Goal: Information Seeking & Learning: Learn about a topic

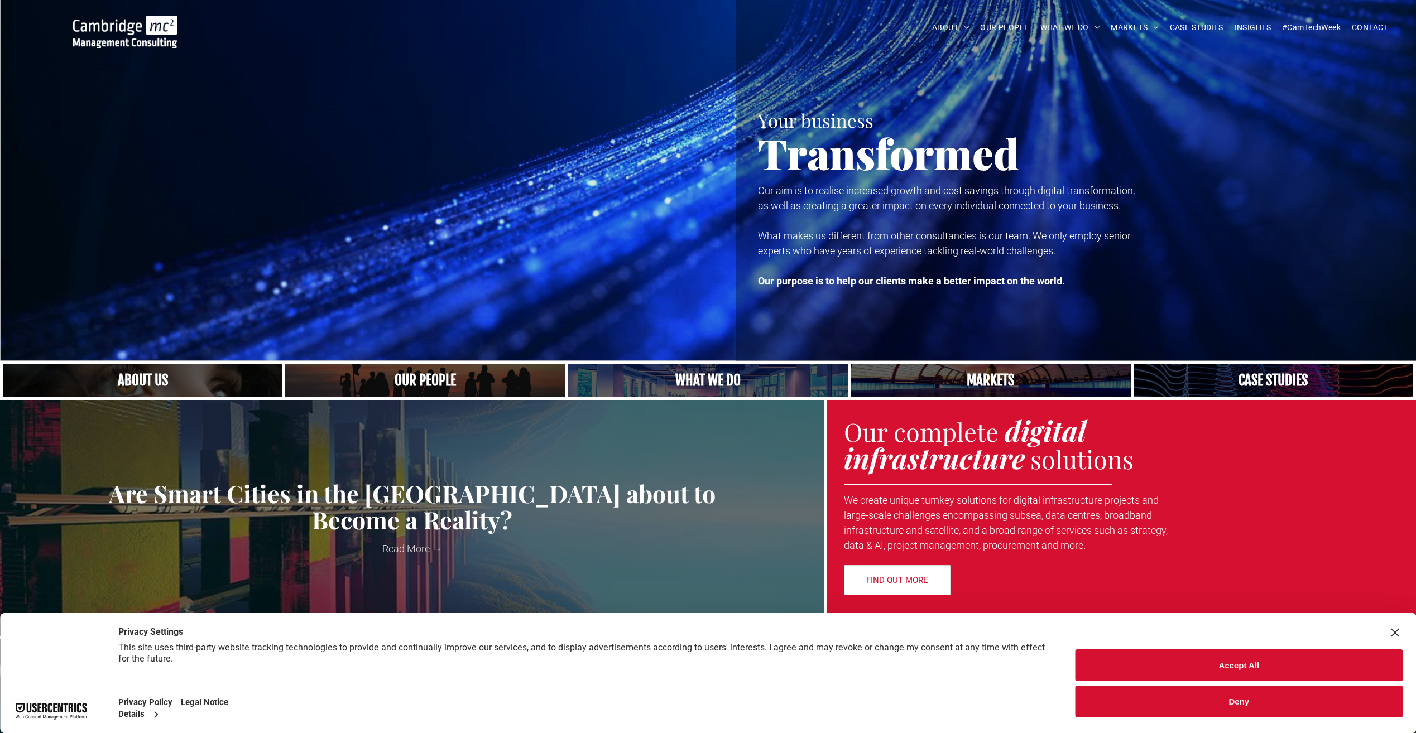
click at [1249, 671] on button "Accept All" at bounding box center [1239, 666] width 327 height 32
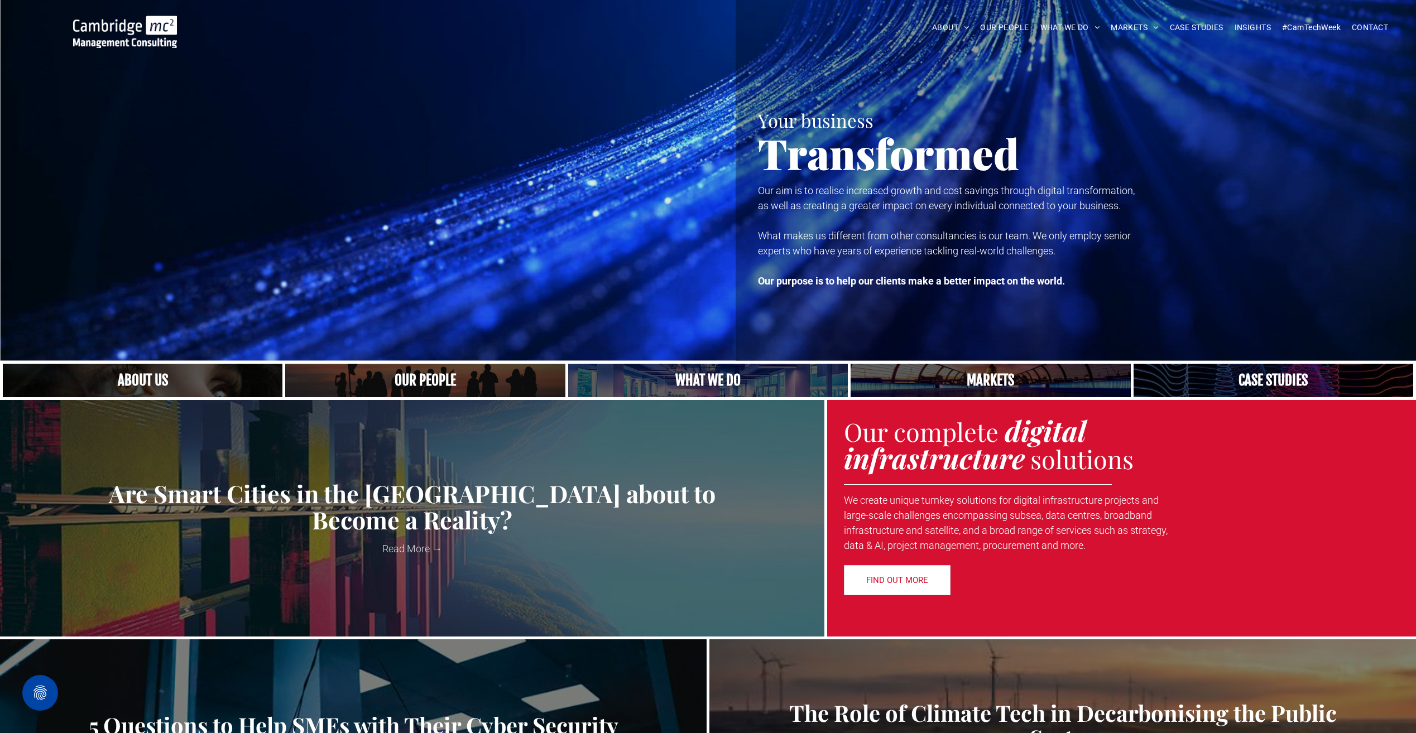
click at [420, 378] on link "A crowd in silhouette at sunset, on a rise or lookout point" at bounding box center [425, 381] width 296 height 36
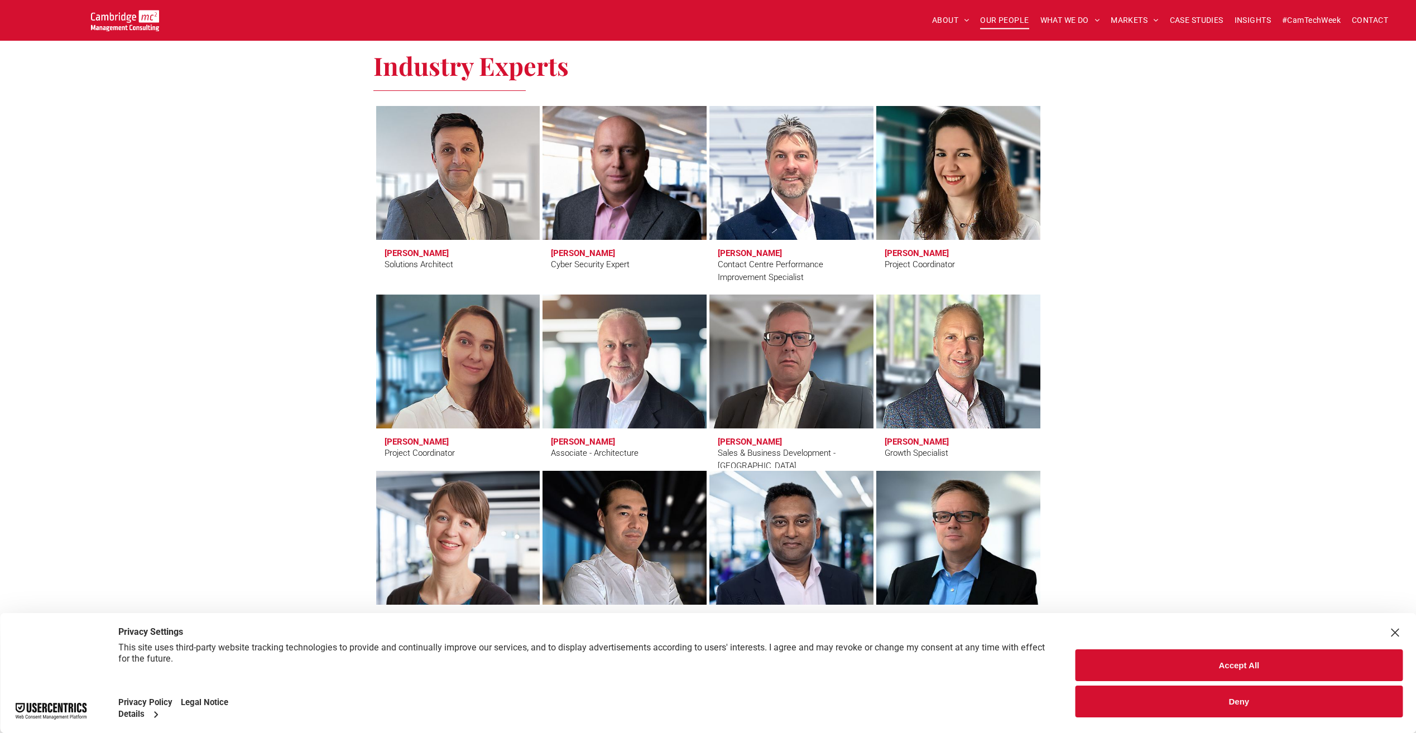
scroll to position [3349, 0]
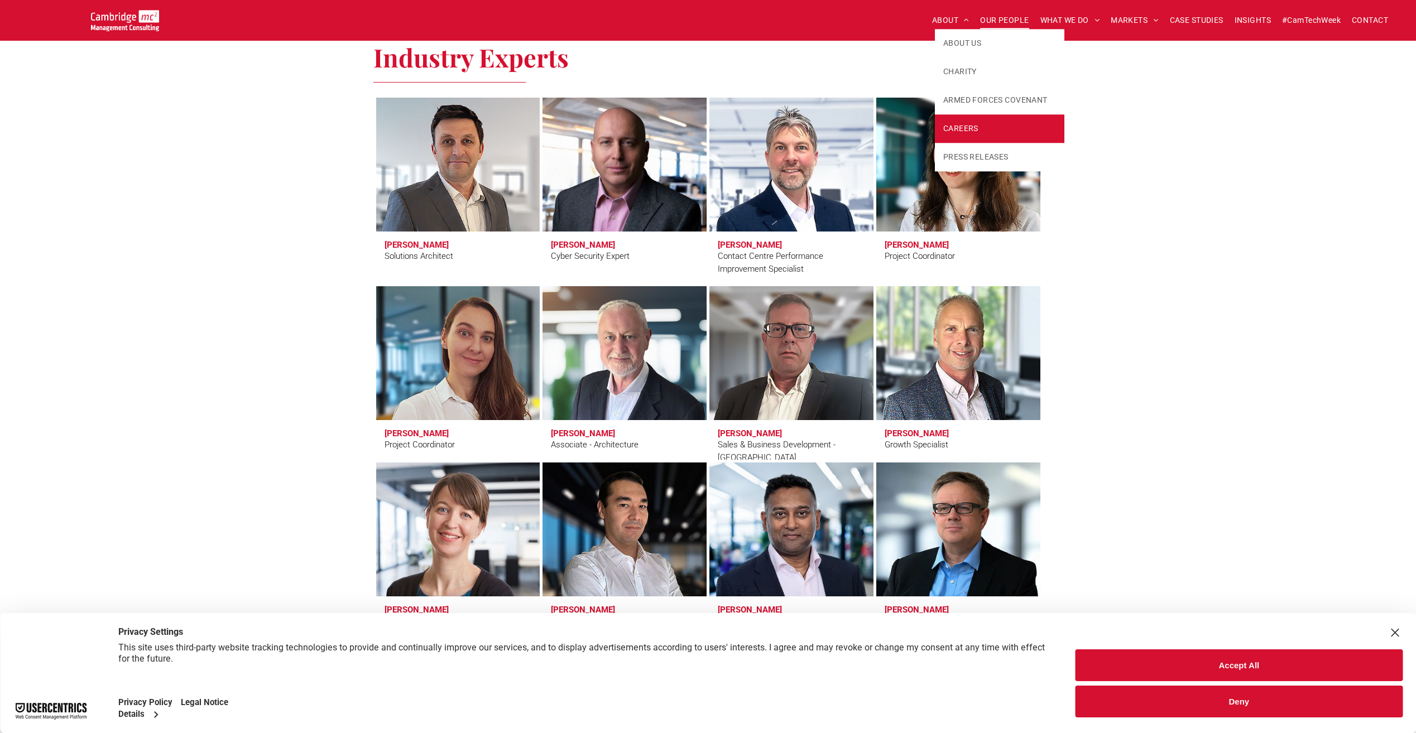
click at [962, 131] on span "CAREERS" at bounding box center [960, 129] width 35 height 12
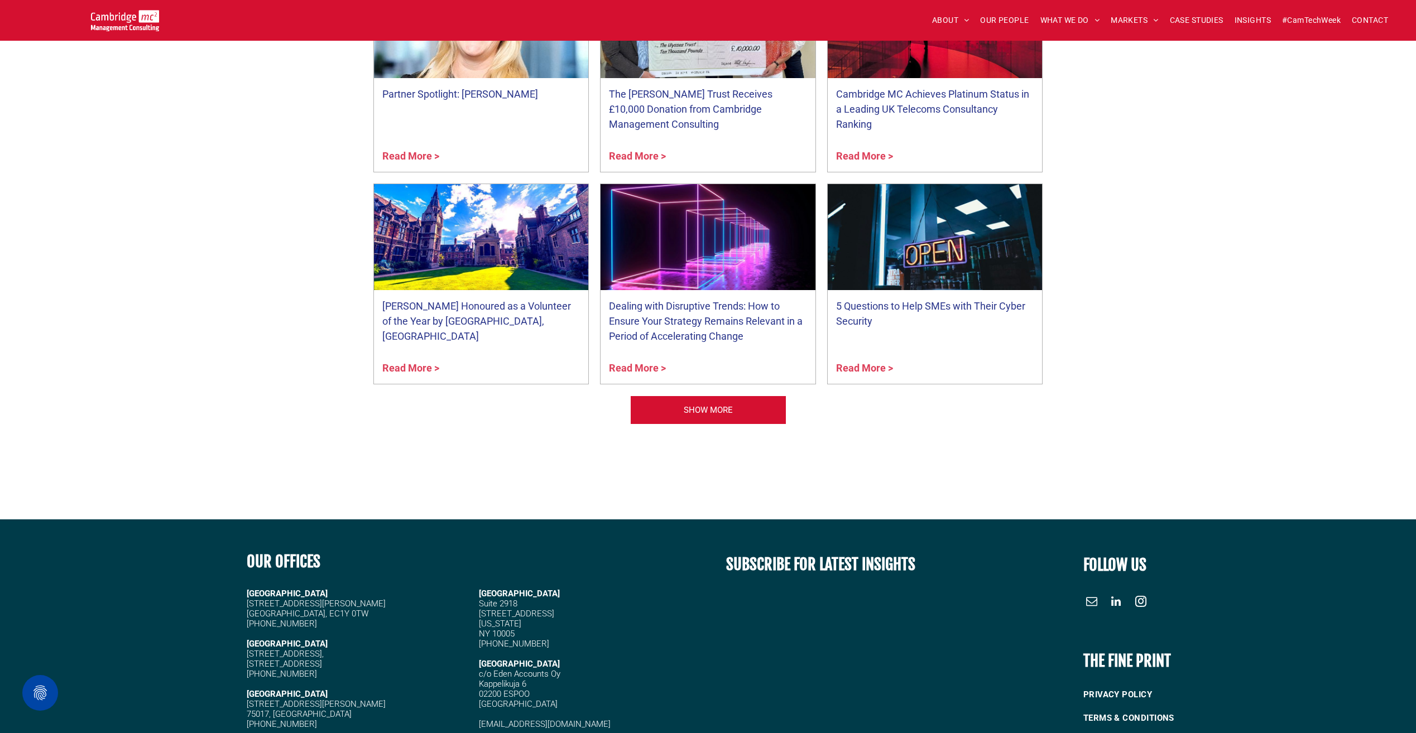
scroll to position [1060, 0]
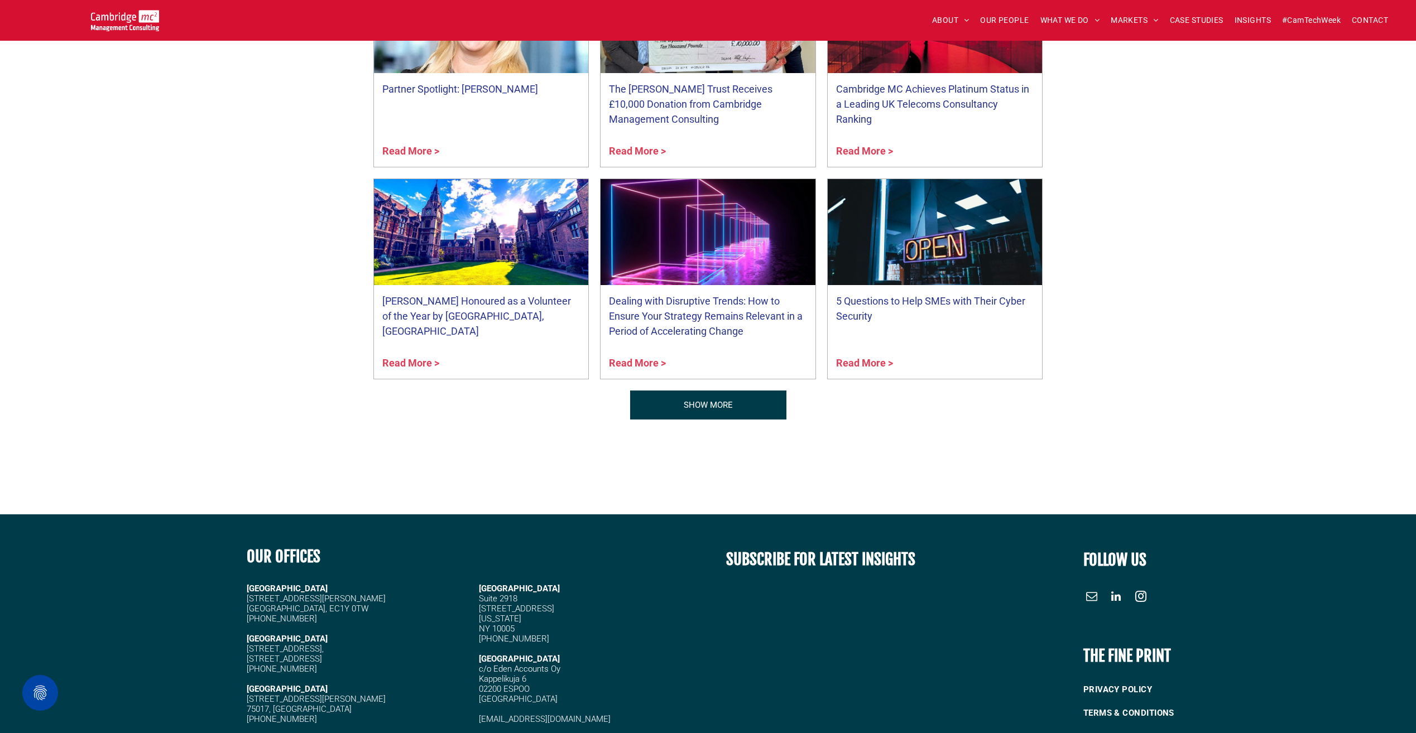
click at [704, 404] on span "SHOW MORE" at bounding box center [708, 405] width 49 height 28
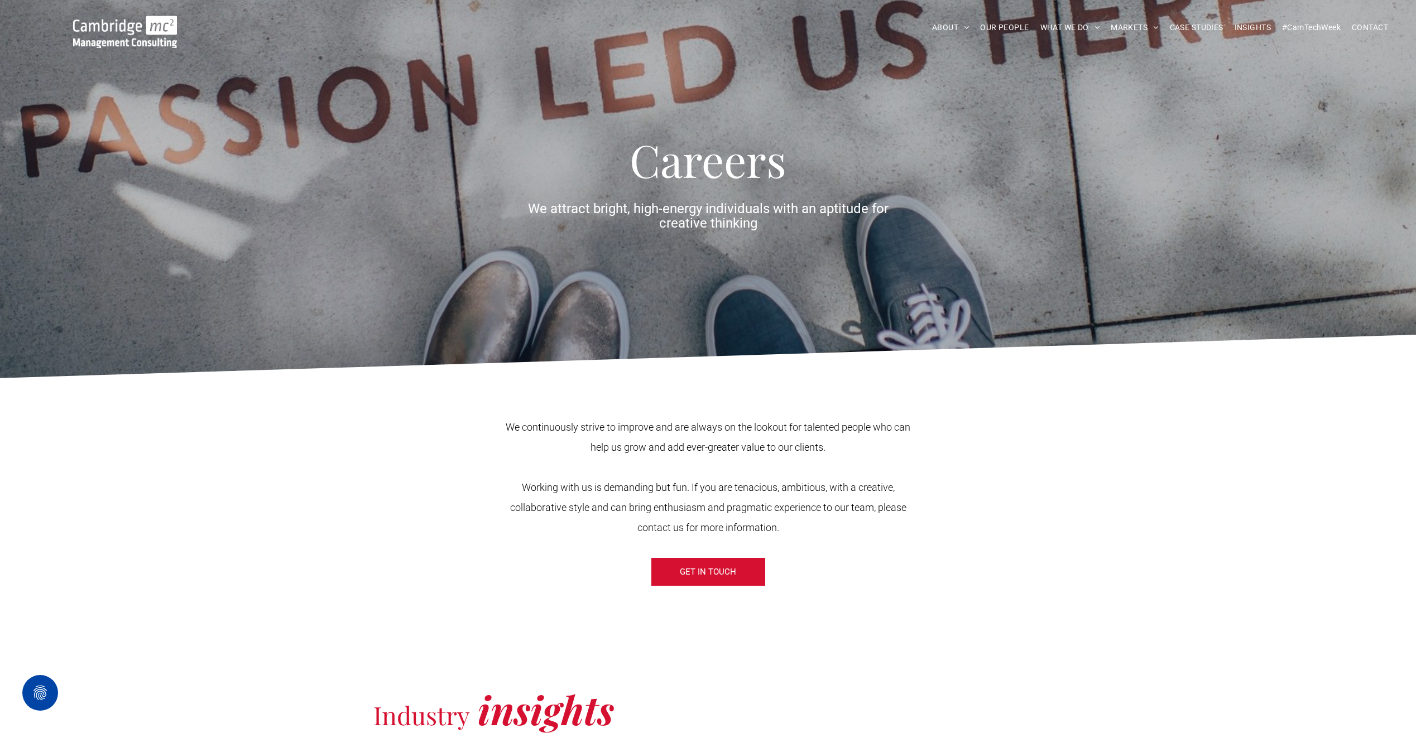
scroll to position [0, 0]
